Goal: Transaction & Acquisition: Purchase product/service

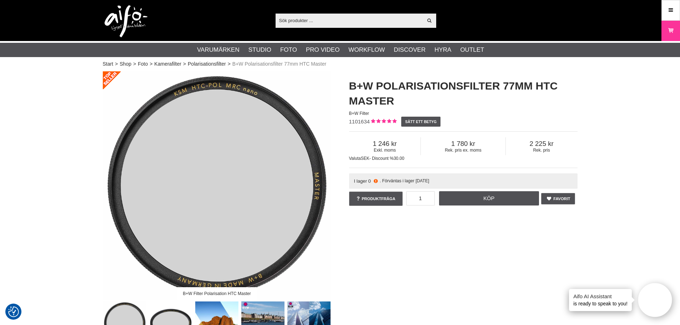
click at [325, 25] on input "text" at bounding box center [348, 20] width 147 height 11
paste input "77mm B+W MASTER 713 GND 0,9 MRC nano"
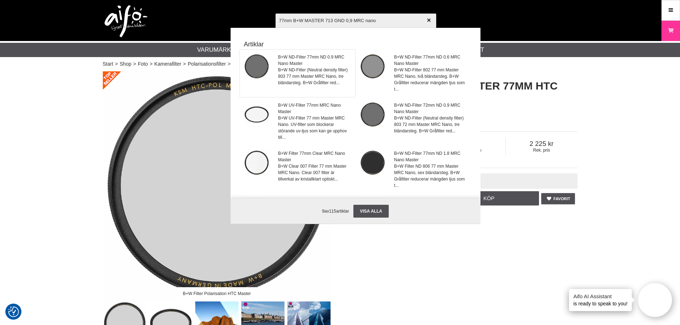
type input "77mm B+W MASTER 713 GND 0,9 MRC nano"
click at [307, 70] on span "B+W ND-Filter (Neutral density filter) 803 77 mm Master MRC Nano, tre bländarst…" at bounding box center [314, 76] width 72 height 19
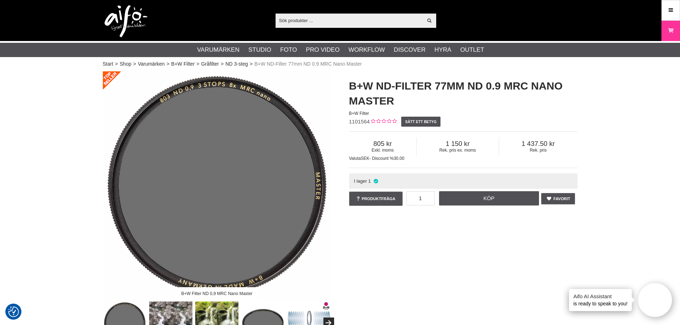
click at [352, 120] on span "1101564" at bounding box center [359, 121] width 21 height 6
